Goal: Task Accomplishment & Management: Manage account settings

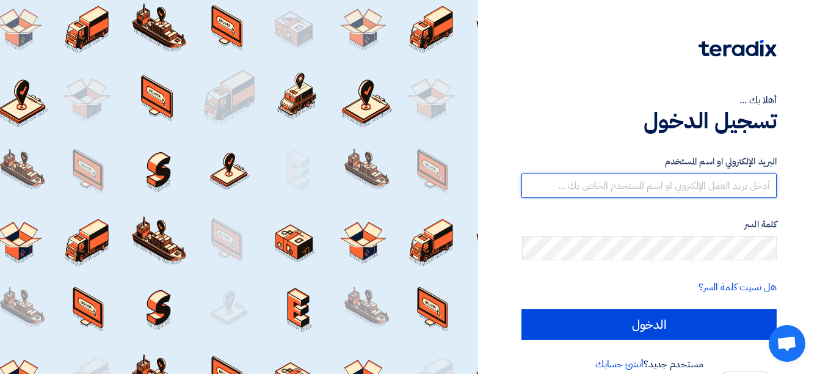
click at [643, 176] on input "text" at bounding box center [649, 185] width 255 height 24
type input "[EMAIL_ADDRESS][DOMAIN_NAME]"
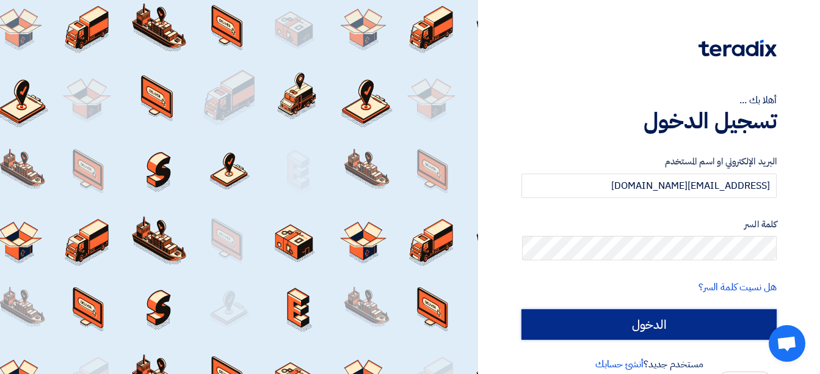
click at [647, 328] on input "الدخول" at bounding box center [649, 324] width 255 height 31
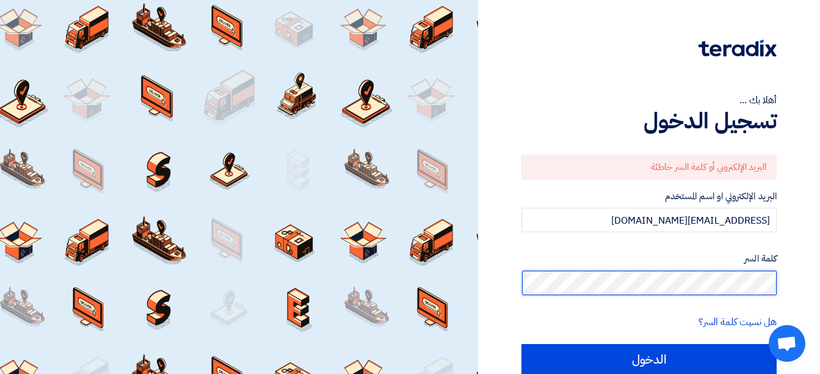
click at [820, 283] on html "أهلا بك ... تسجيل الدخول البريد الإلكتروني أو كلمة السر خاطئة البريد الإلكتروني…" at bounding box center [410, 213] width 820 height 426
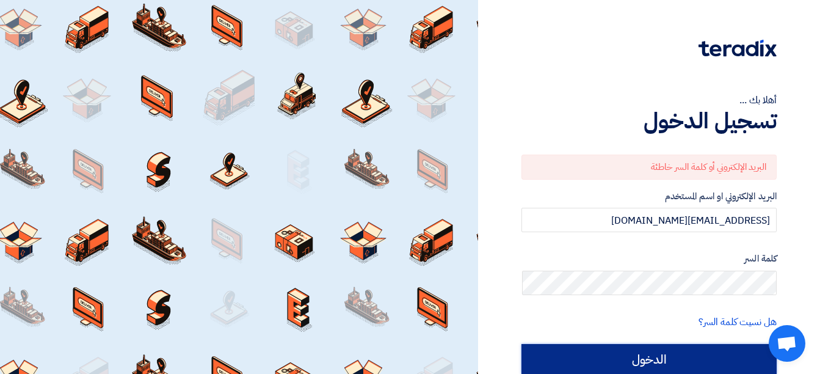
click at [709, 371] on input "الدخول" at bounding box center [649, 359] width 255 height 31
